Goal: Information Seeking & Learning: Learn about a topic

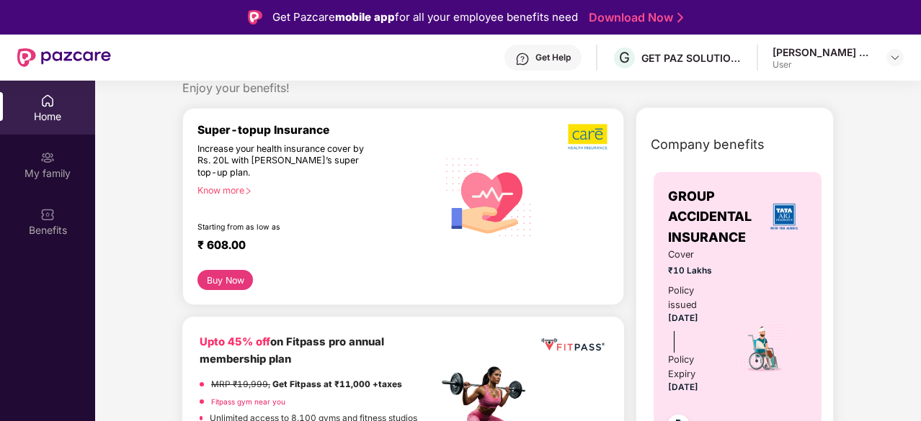
scroll to position [40, 0]
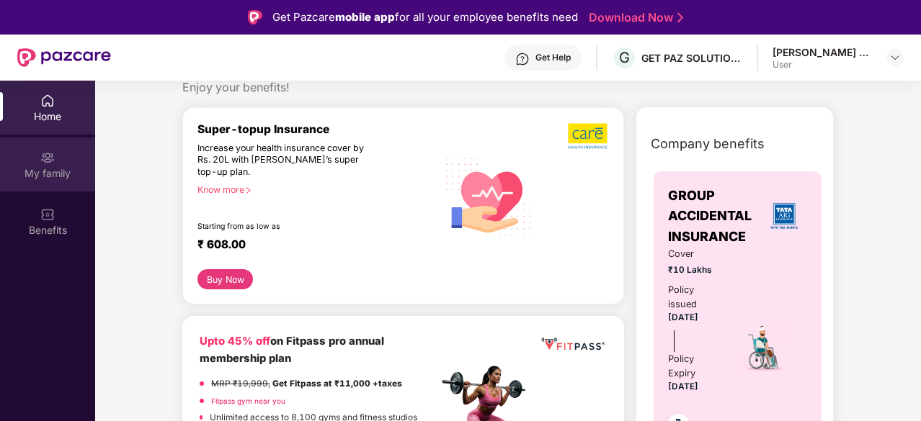
click at [34, 161] on div "My family" at bounding box center [47, 165] width 95 height 54
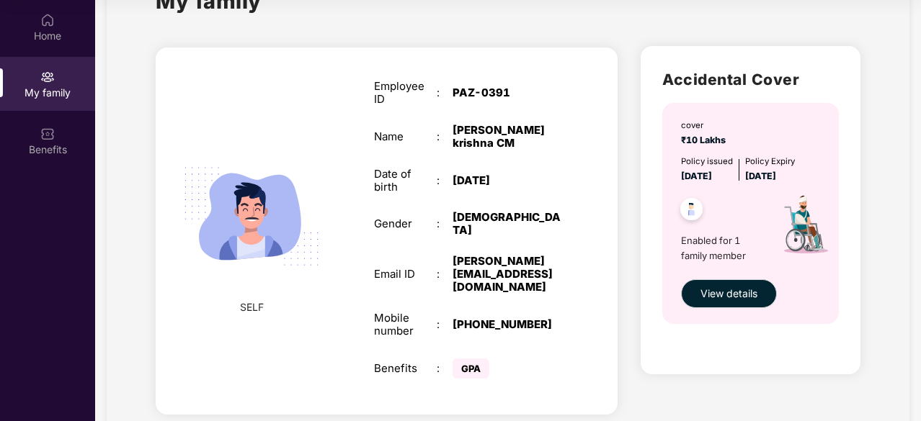
scroll to position [81, 0]
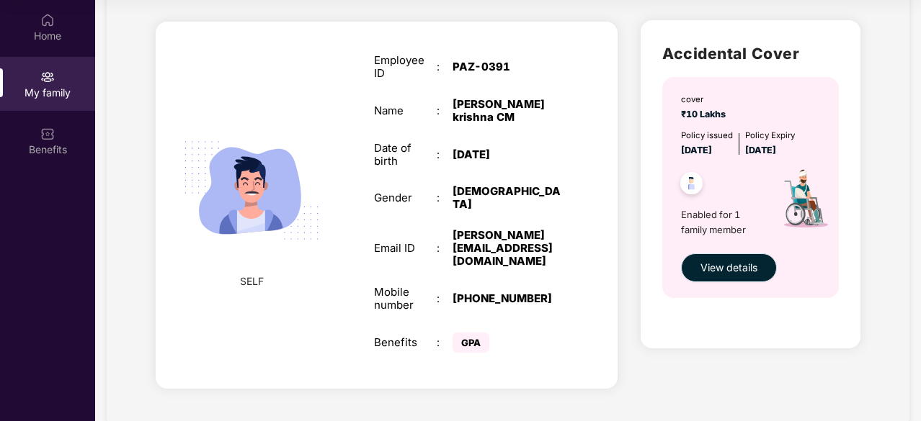
click at [715, 267] on span "View details" at bounding box center [728, 268] width 57 height 16
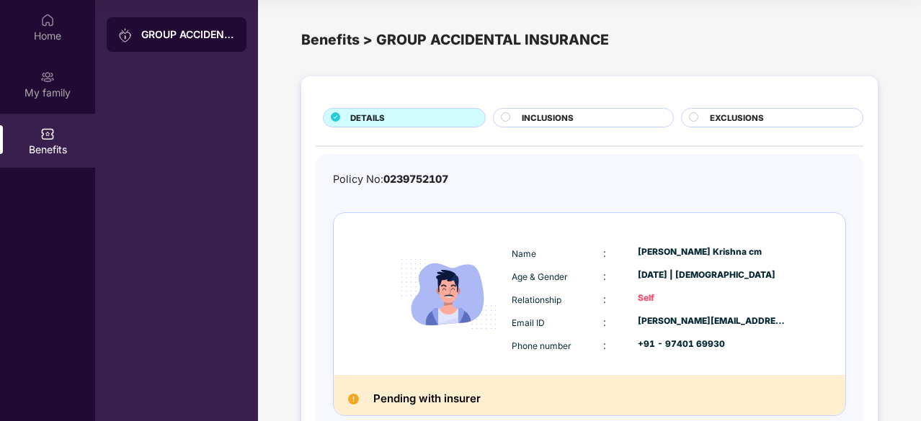
click at [700, 117] on div at bounding box center [696, 119] width 14 height 14
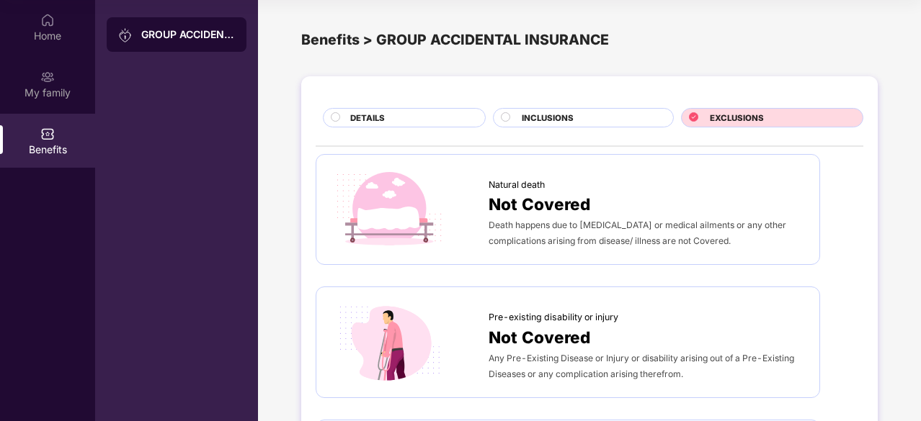
click at [529, 110] on div "INCLUSIONS" at bounding box center [583, 117] width 180 height 19
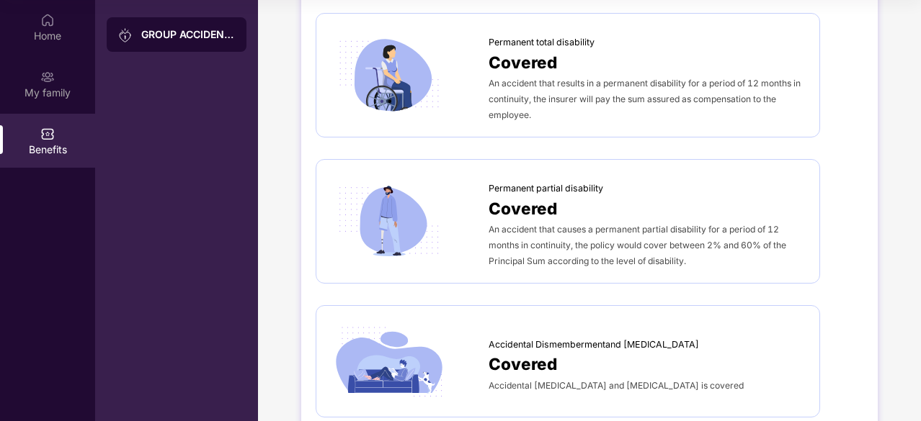
scroll to position [273, 0]
click at [583, 248] on div "An accident that causes a permanent partial disability for a period of 12 month…" at bounding box center [646, 246] width 316 height 48
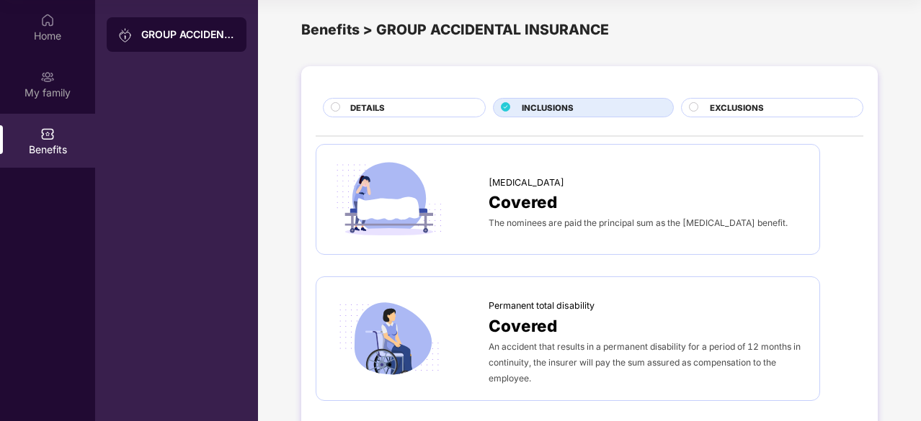
scroll to position [0, 0]
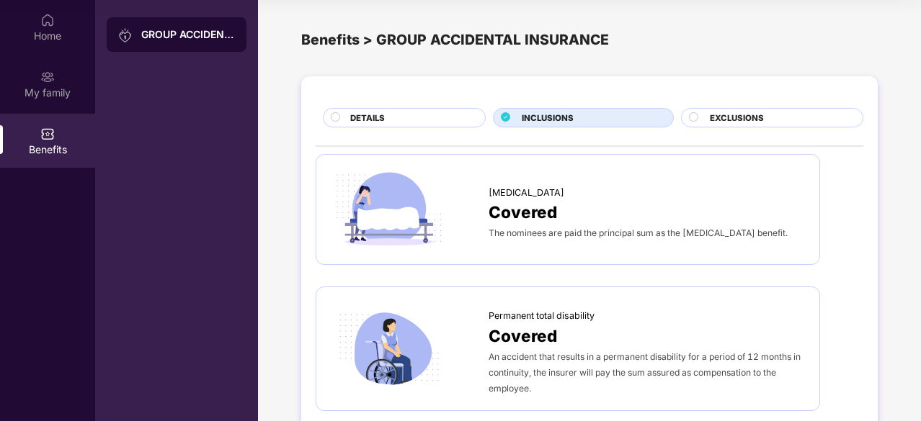
click at [436, 115] on div "DETAILS" at bounding box center [410, 119] width 135 height 15
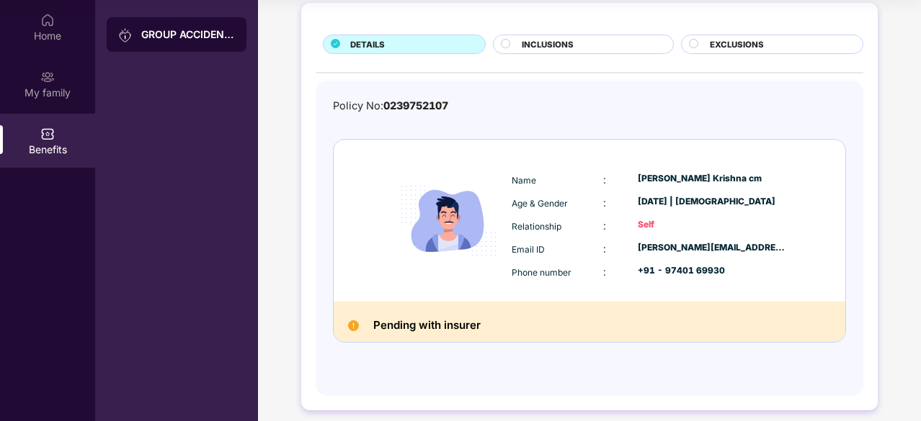
scroll to position [82, 0]
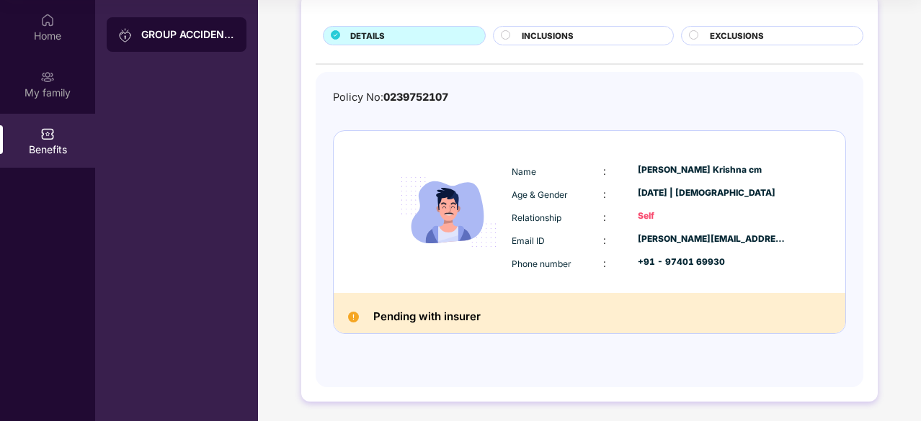
click at [354, 315] on img at bounding box center [353, 317] width 11 height 11
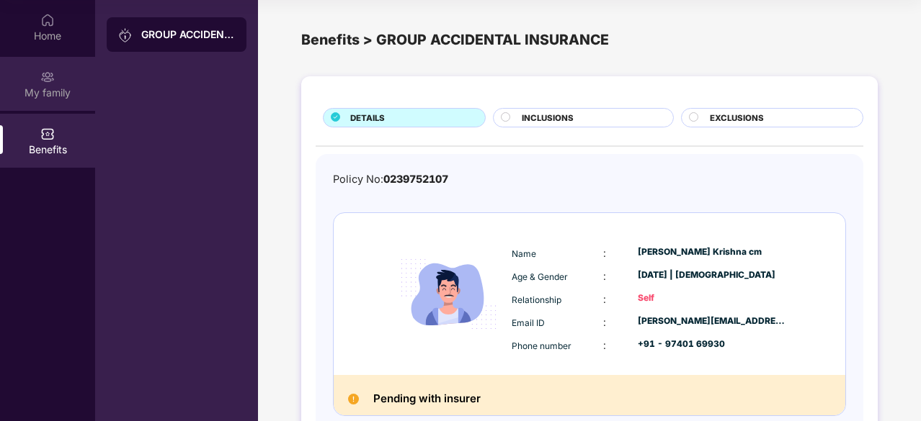
click at [37, 90] on div "My family" at bounding box center [47, 93] width 95 height 14
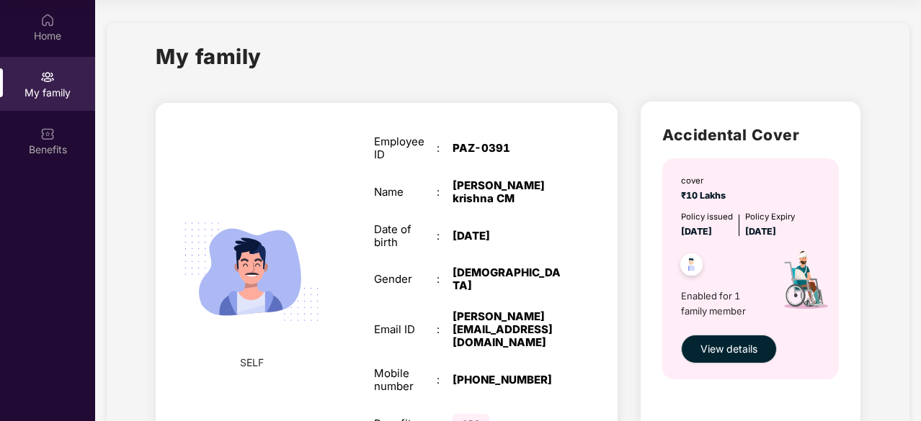
scroll to position [81, 0]
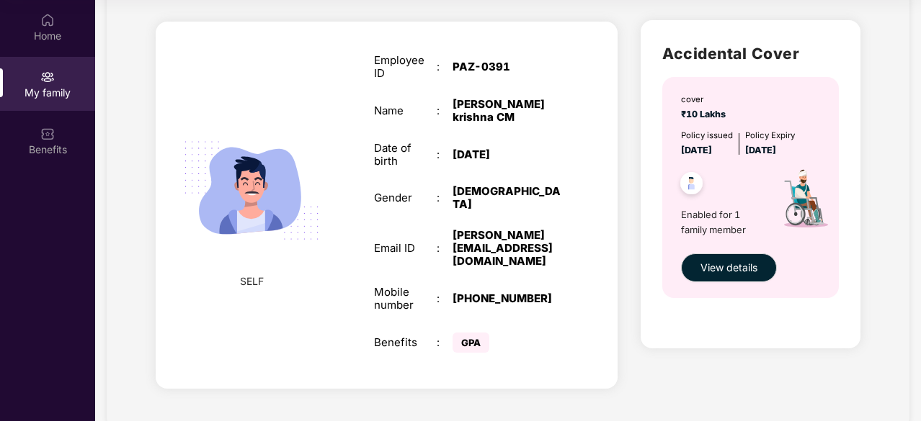
click at [693, 179] on img at bounding box center [690, 185] width 35 height 35
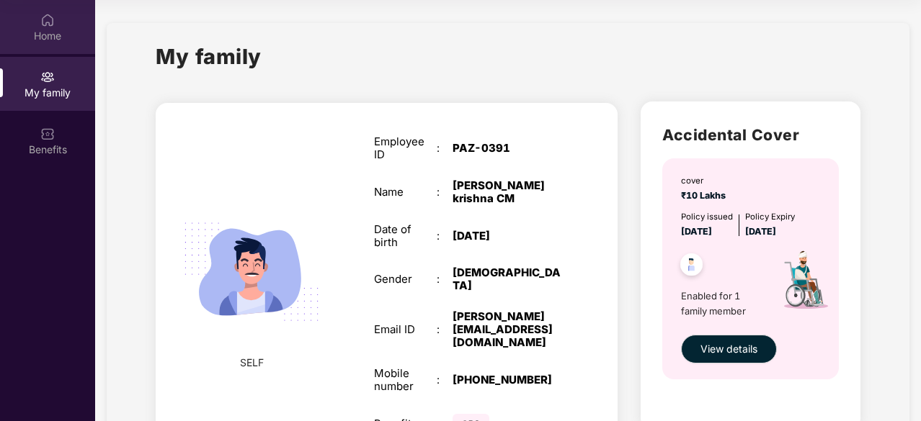
click at [19, 46] on div "Home" at bounding box center [47, 27] width 95 height 54
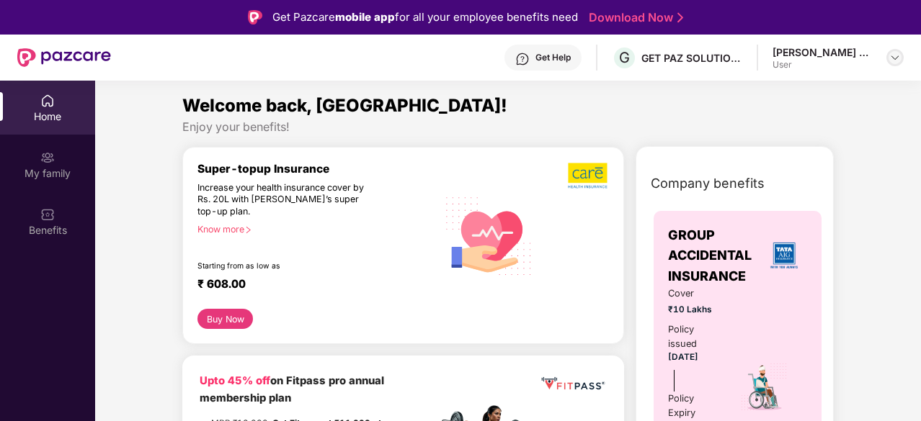
click at [897, 65] on div at bounding box center [894, 57] width 17 height 17
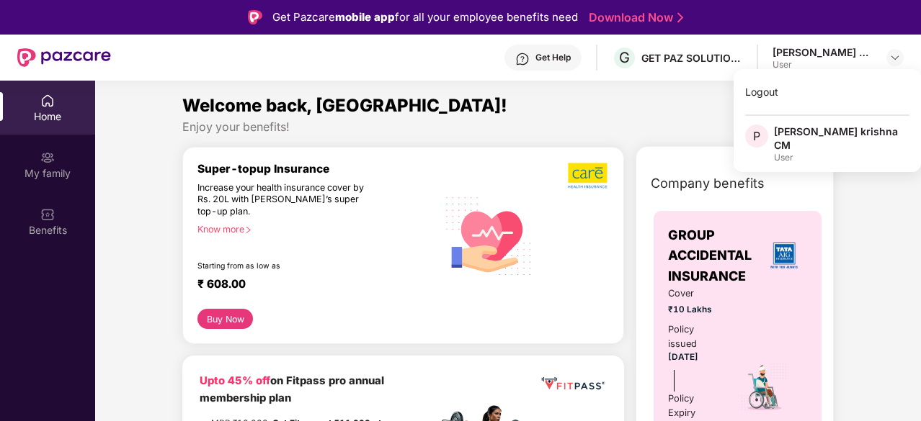
click at [649, 125] on div "Enjoy your benefits!" at bounding box center [507, 127] width 651 height 15
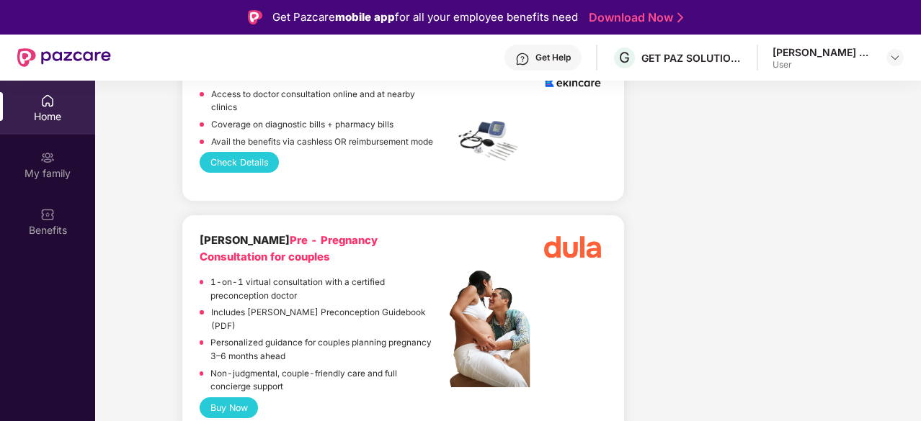
scroll to position [4858, 0]
